Goal: Task Accomplishment & Management: Manage account settings

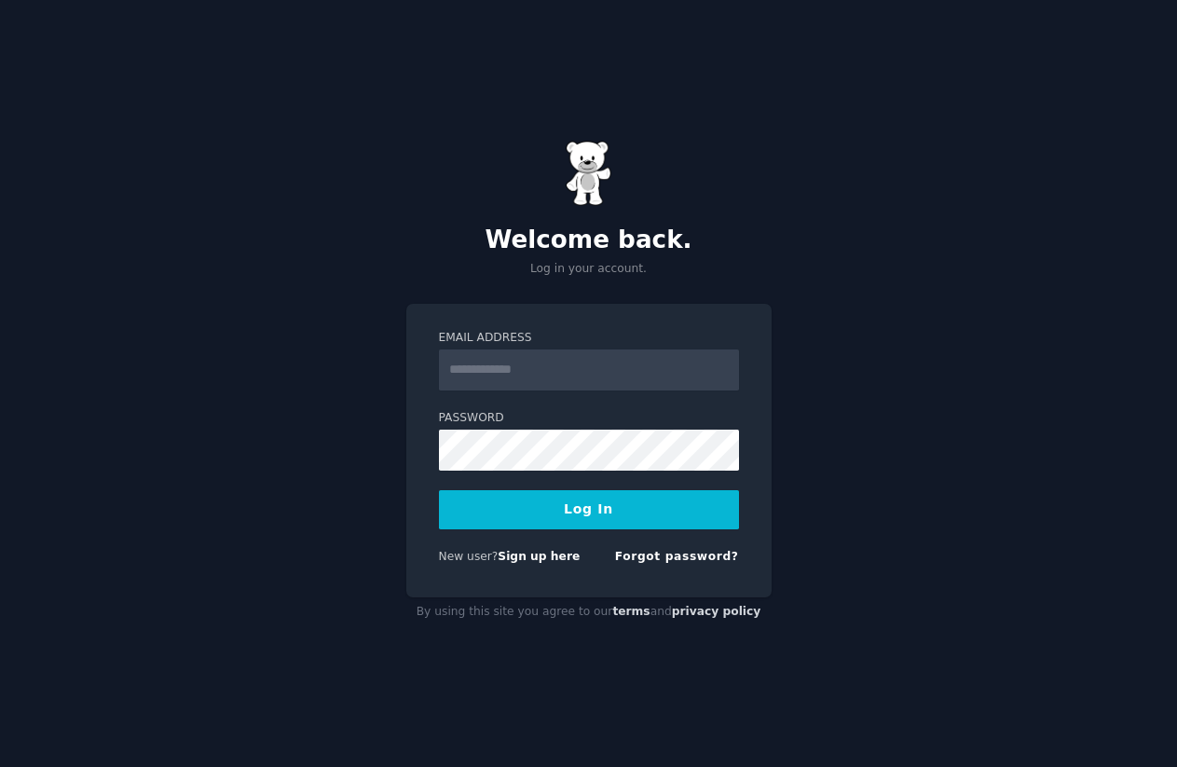
click at [597, 380] on input "Email Address" at bounding box center [589, 370] width 300 height 41
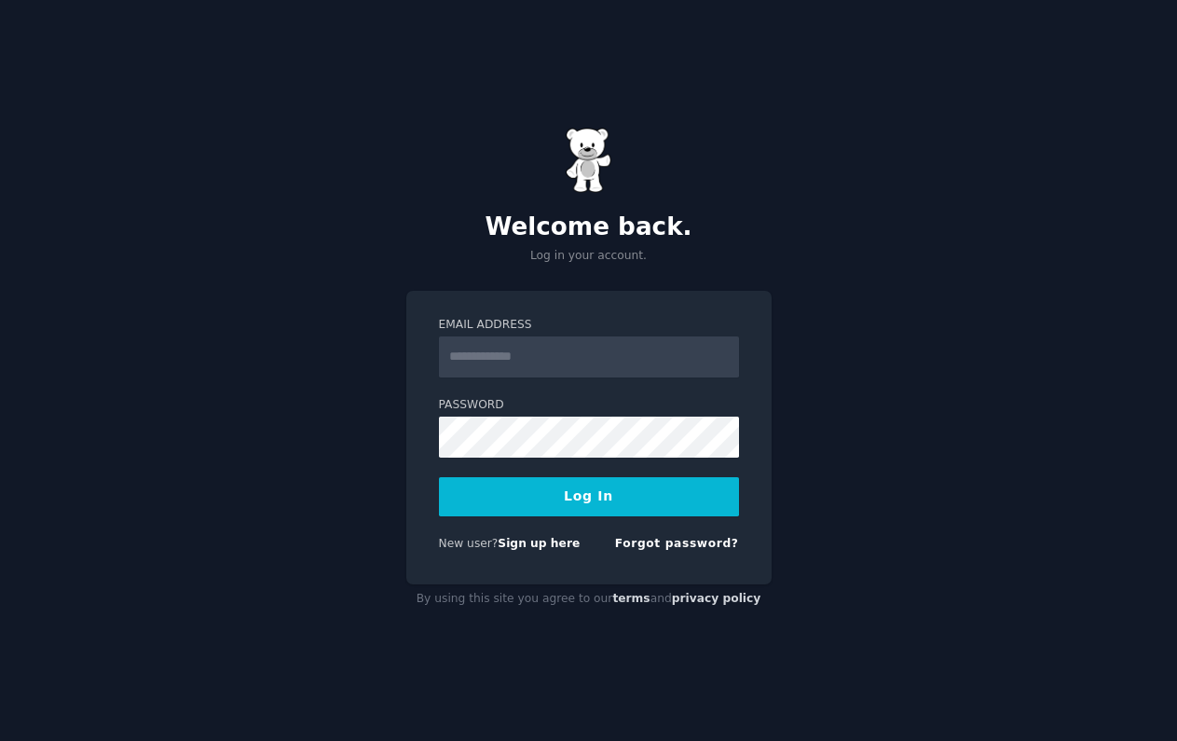
click at [611, 375] on input "Email Address" at bounding box center [589, 356] width 300 height 41
click at [613, 348] on input "Email Address" at bounding box center [589, 356] width 300 height 41
click at [720, 361] on input "Email Address" at bounding box center [589, 356] width 300 height 41
click at [585, 371] on input "Email Address" at bounding box center [589, 356] width 300 height 41
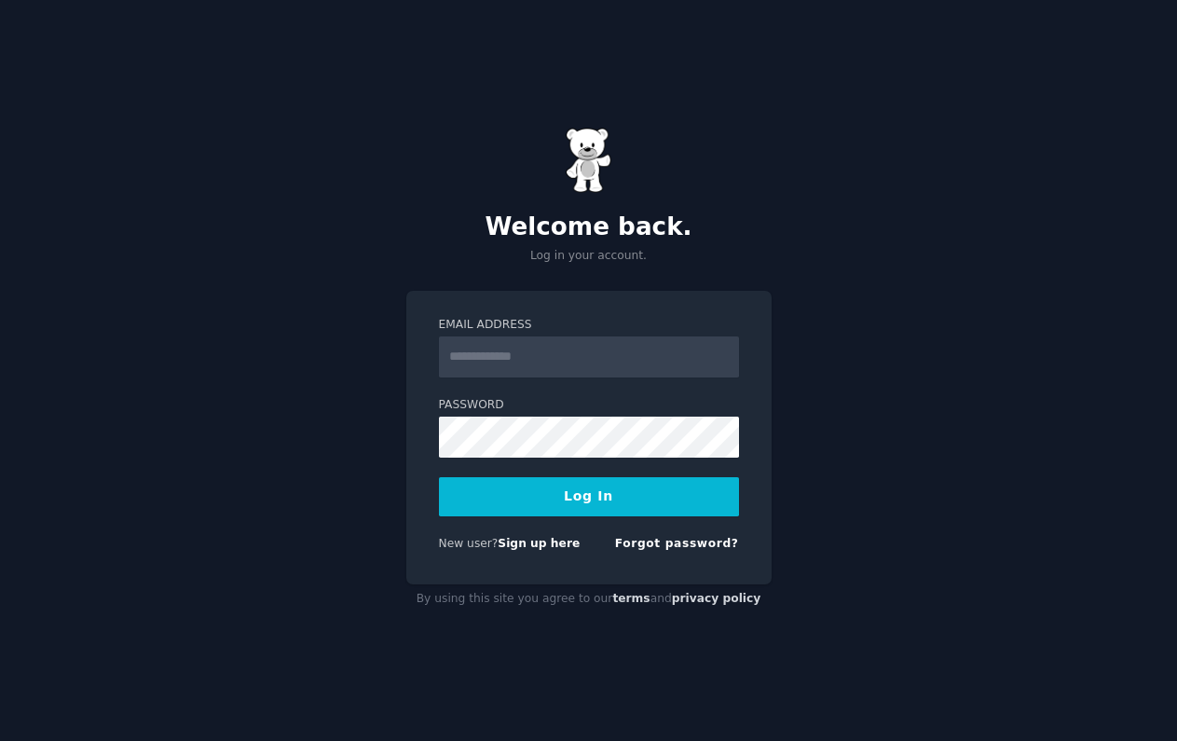
click at [585, 371] on input "Email Address" at bounding box center [589, 356] width 300 height 41
click at [585, 367] on input "Email Address" at bounding box center [589, 356] width 300 height 41
click at [582, 373] on input "Email Address" at bounding box center [589, 356] width 300 height 41
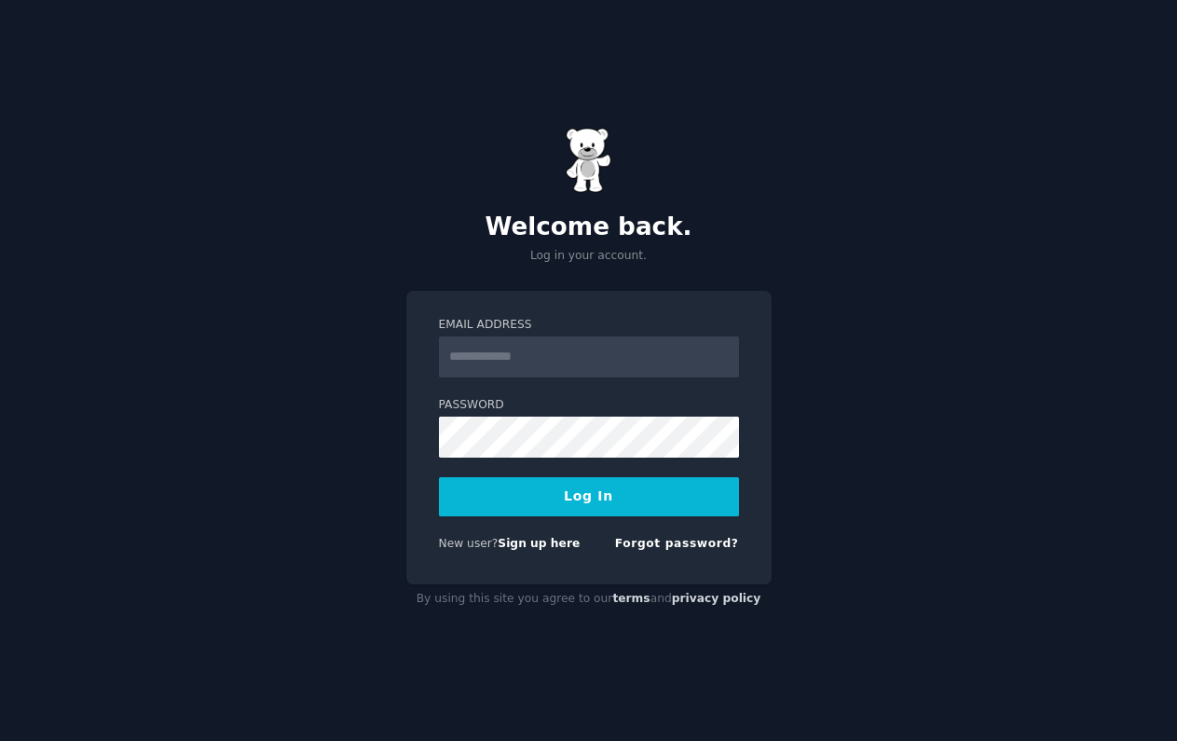
click at [582, 373] on input "Email Address" at bounding box center [589, 356] width 300 height 41
